Goal: Information Seeking & Learning: Learn about a topic

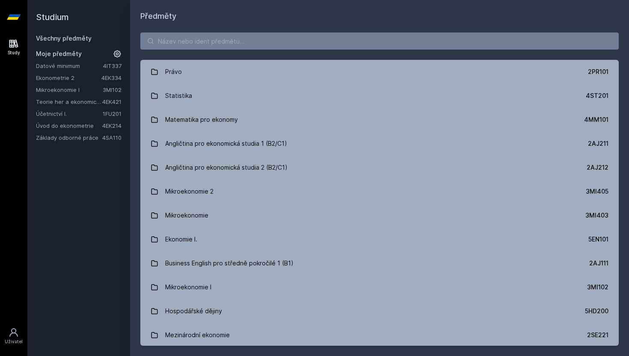
click at [88, 65] on link "Datové minimum" at bounding box center [69, 66] width 67 height 9
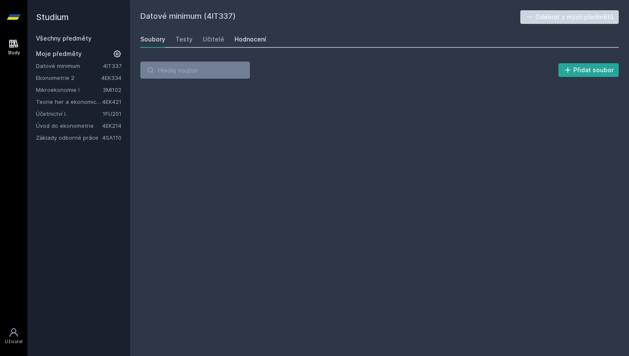
click at [234, 36] on div "Hodnocení" at bounding box center [250, 39] width 32 height 9
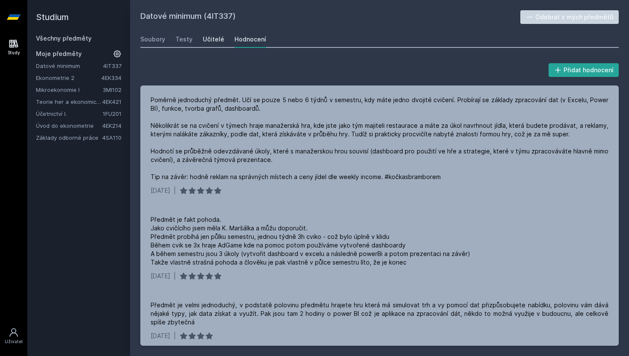
click at [212, 41] on div "Učitelé" at bounding box center [213, 39] width 21 height 9
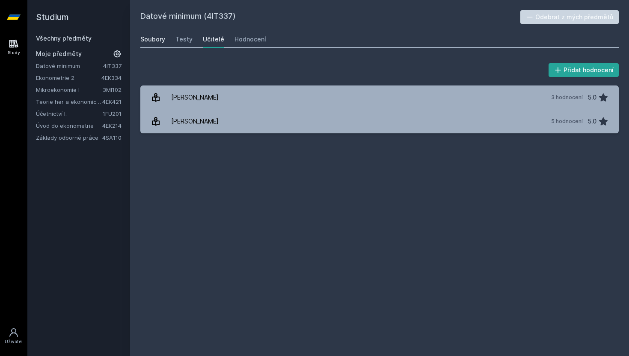
click at [157, 40] on div "Soubory" at bounding box center [152, 39] width 25 height 9
